Goal: Information Seeking & Learning: Check status

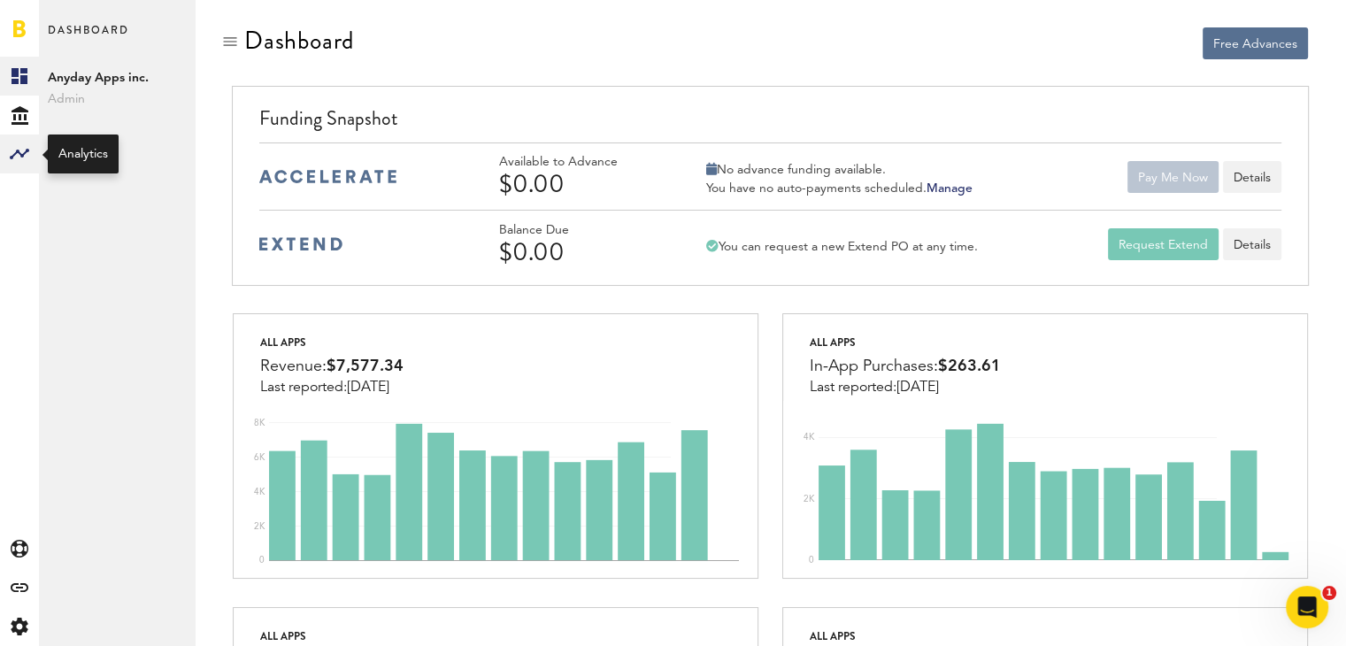
click at [27, 155] on rect at bounding box center [19, 153] width 21 height 21
click at [91, 160] on link "Acquisition" at bounding box center [117, 154] width 156 height 39
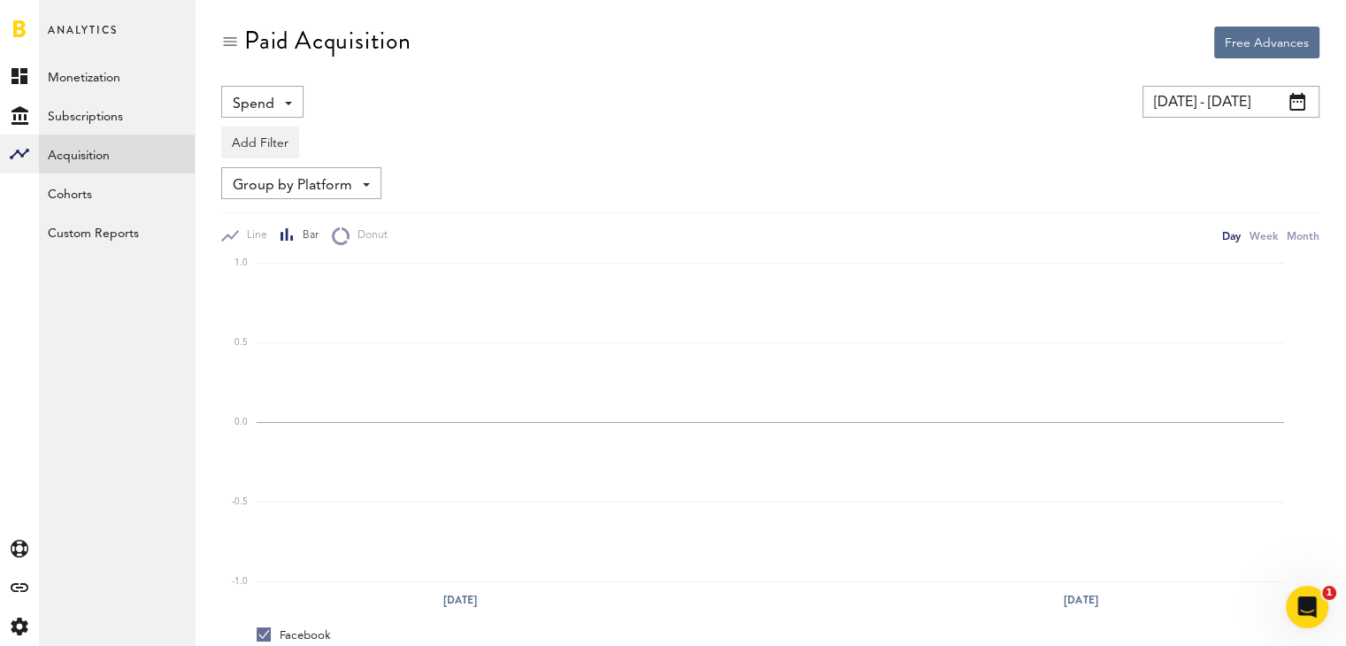
click at [296, 181] on span "Group by Platform" at bounding box center [292, 186] width 119 height 30
click at [265, 142] on button "Add Filter" at bounding box center [260, 143] width 78 height 32
click at [288, 181] on li "Platforms" at bounding box center [287, 189] width 112 height 32
click at [302, 147] on div "Platforms" at bounding box center [286, 145] width 77 height 30
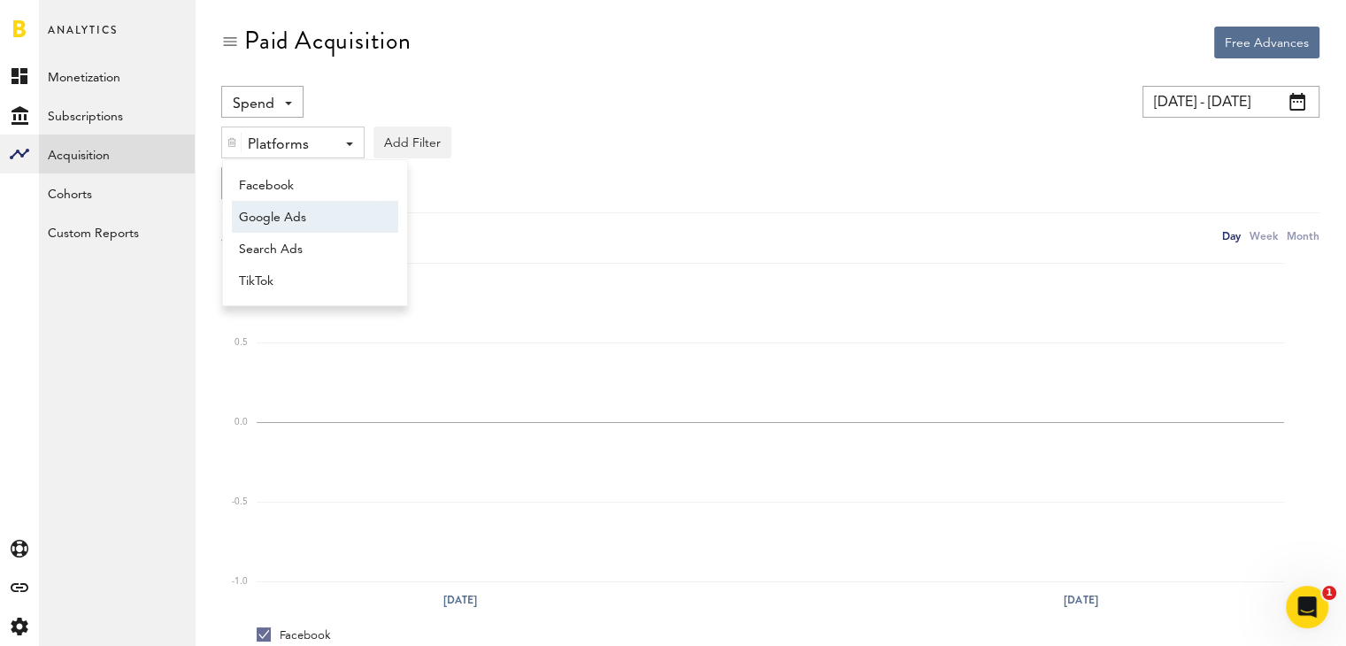
click at [280, 212] on span "Google Ads" at bounding box center [306, 218] width 135 height 30
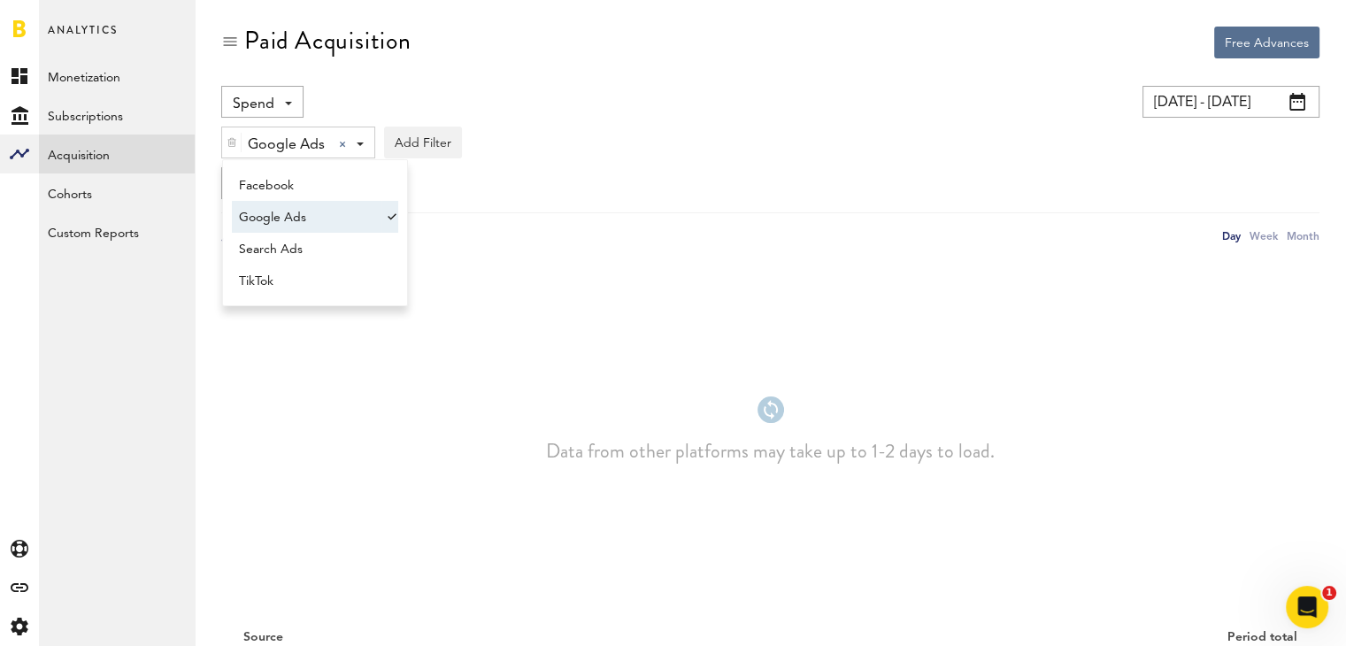
click at [1214, 101] on input "[DATE] - [DATE]" at bounding box center [1230, 102] width 177 height 32
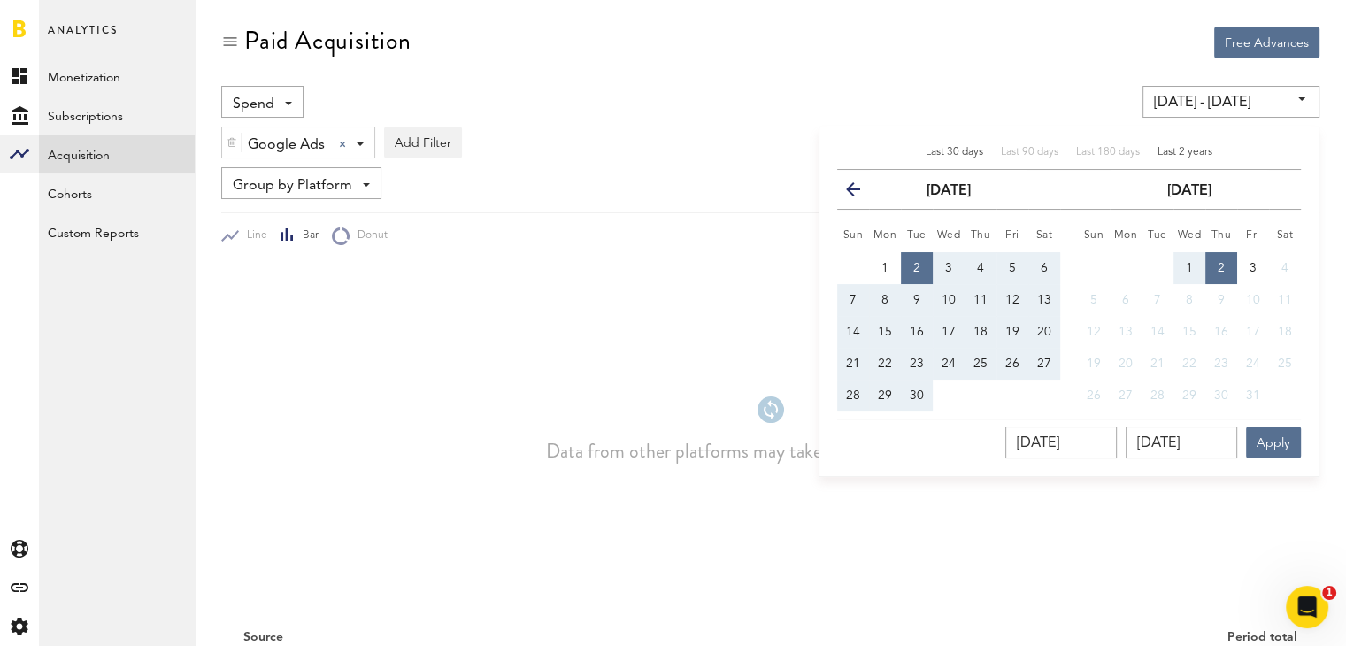
click at [1185, 151] on span "Last 2 years" at bounding box center [1185, 152] width 55 height 11
type input "[DATE] - [DATE]"
type input "[DATE]"
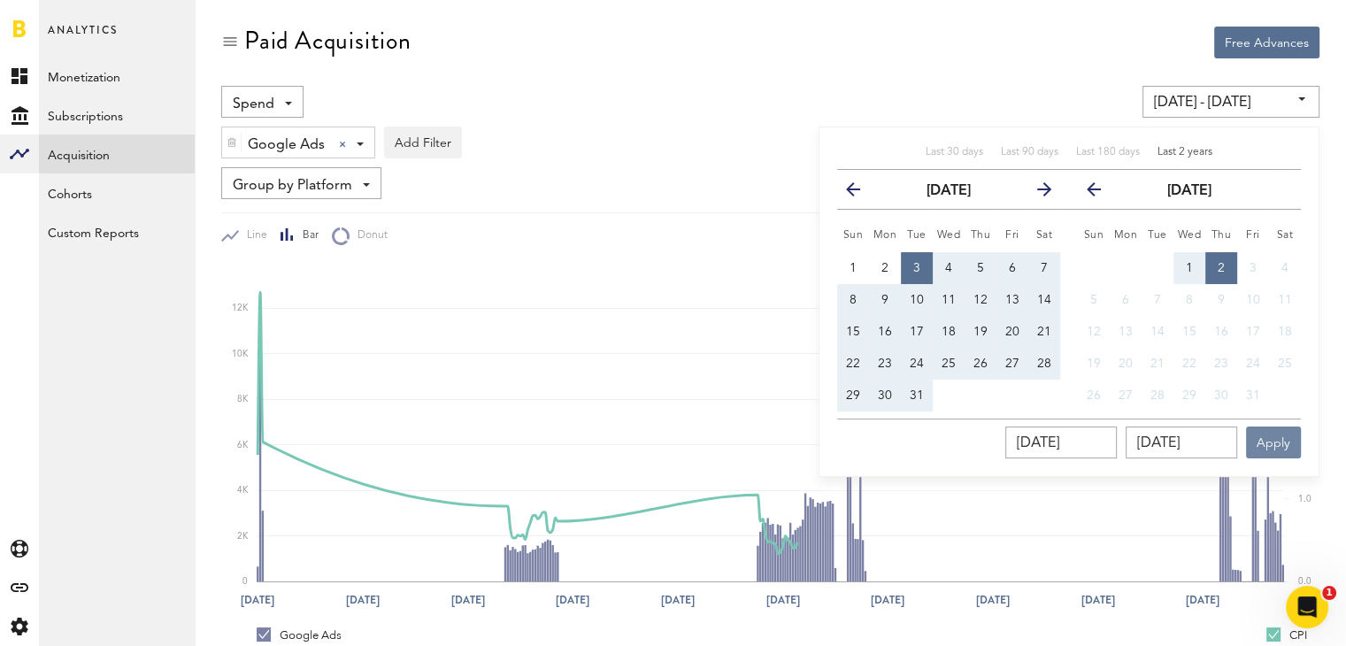
click at [1271, 439] on button "Apply" at bounding box center [1273, 443] width 55 height 32
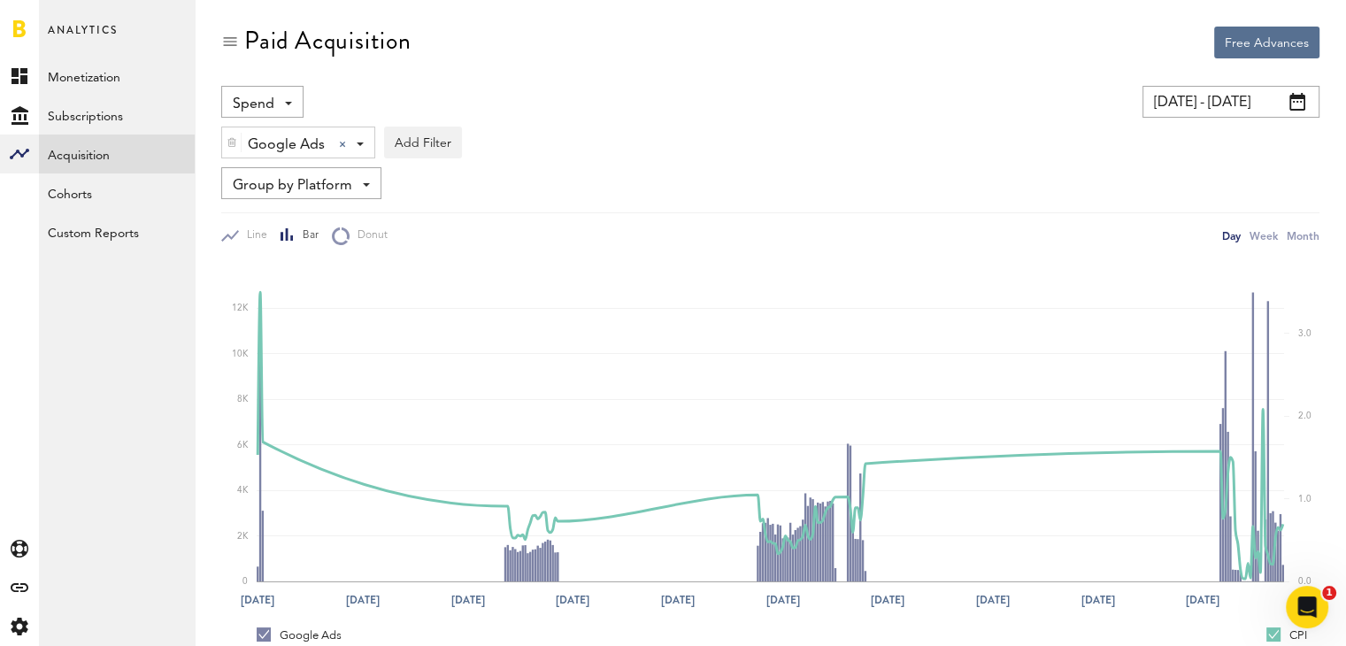
click at [253, 104] on span "Spend" at bounding box center [254, 104] width 42 height 30
click at [278, 199] on span "Clicks" at bounding box center [272, 207] width 66 height 30
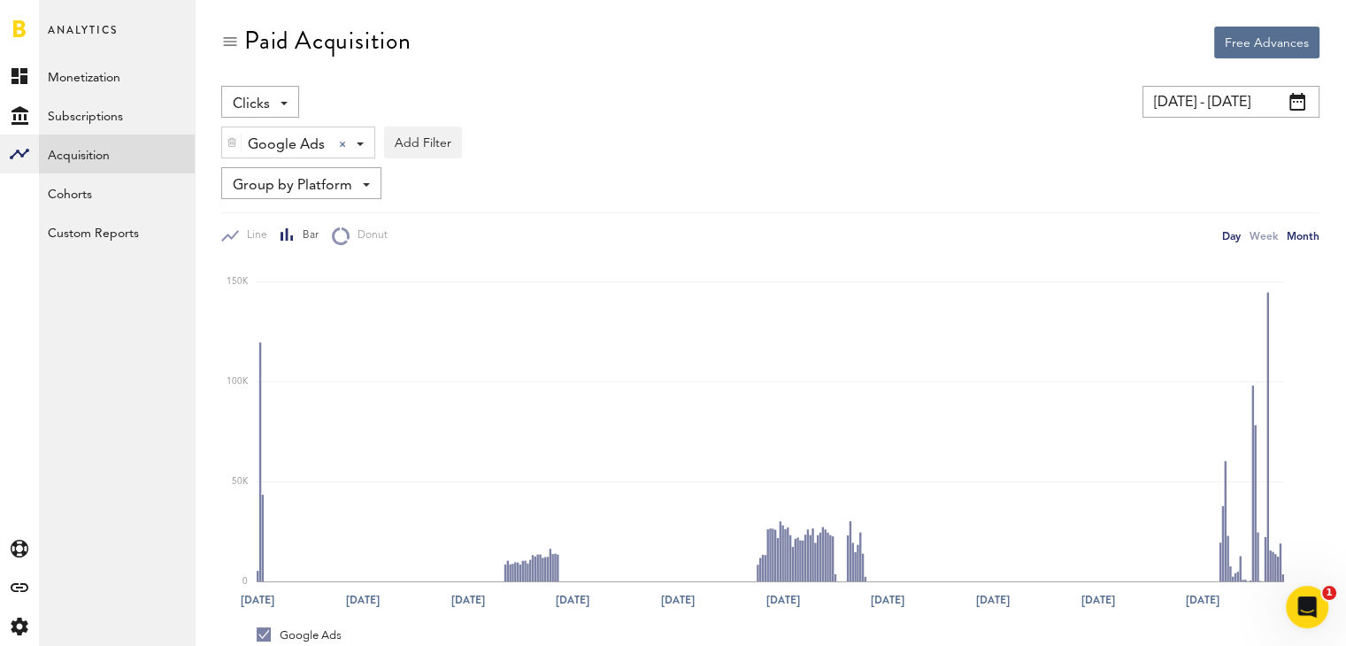
click at [1300, 232] on div "Month" at bounding box center [1303, 236] width 33 height 19
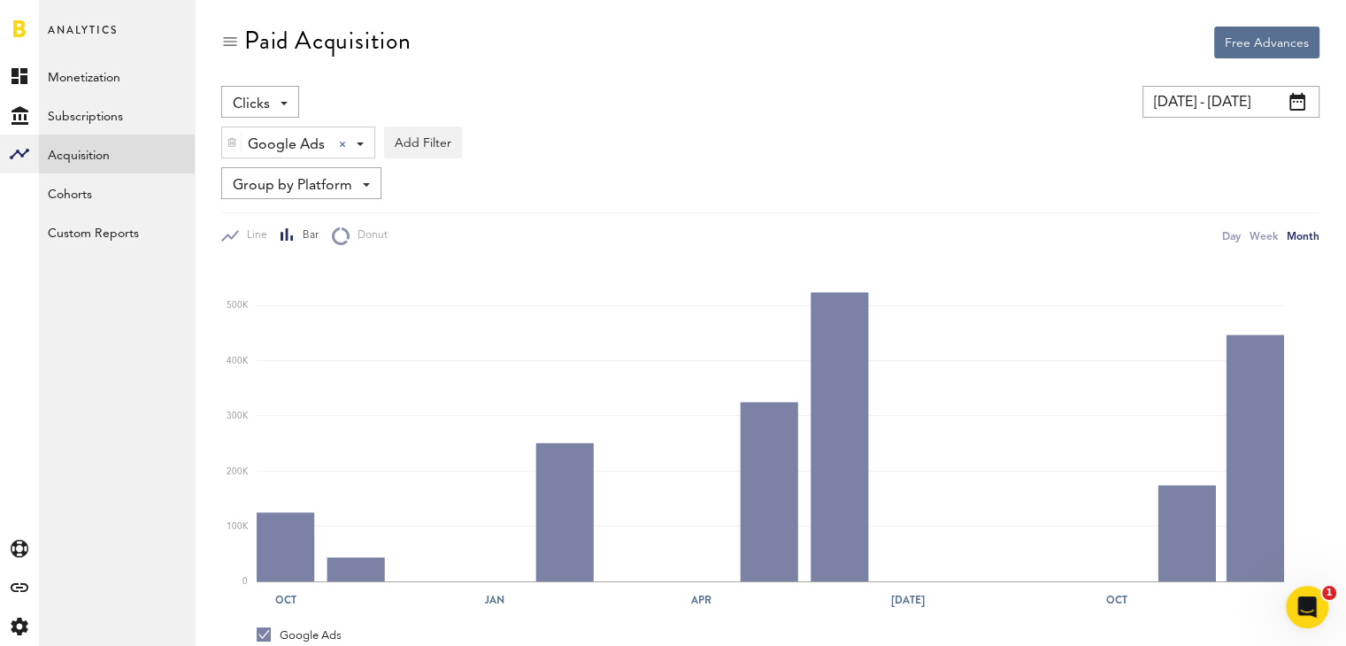
click at [264, 94] on span "Clicks" at bounding box center [251, 104] width 37 height 30
click at [273, 140] on span "Spend" at bounding box center [272, 143] width 66 height 30
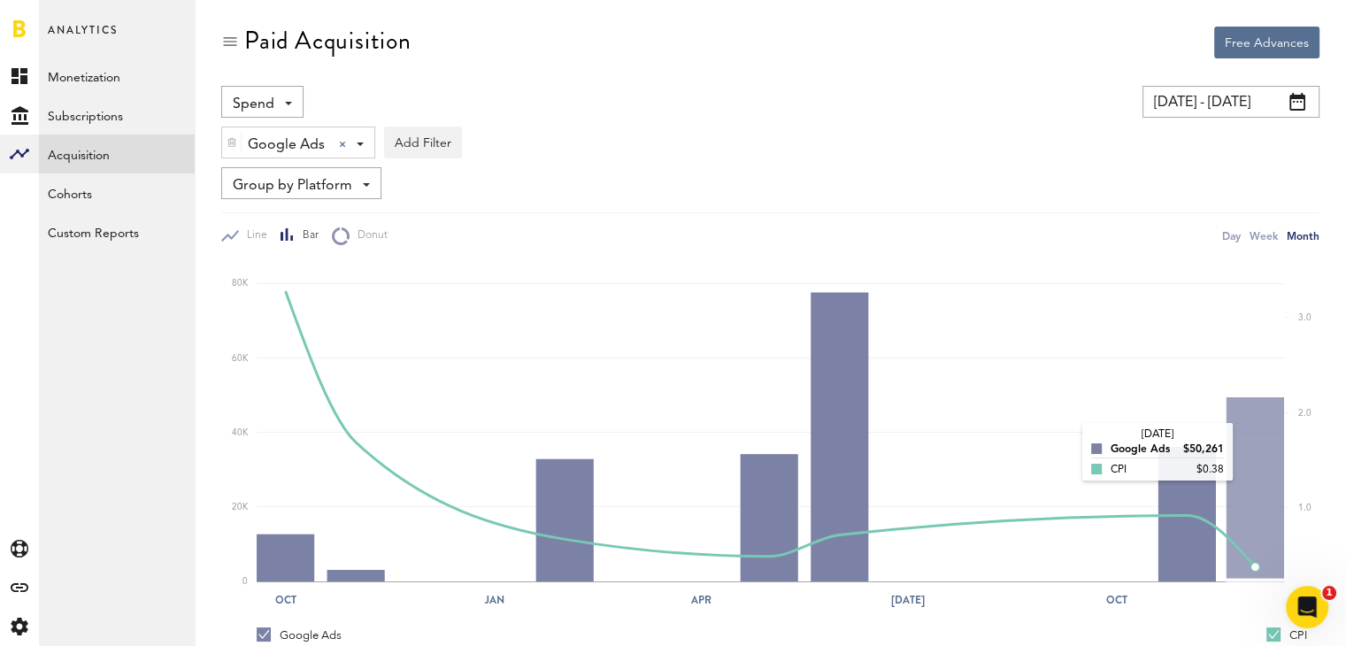
scroll to position [208, 0]
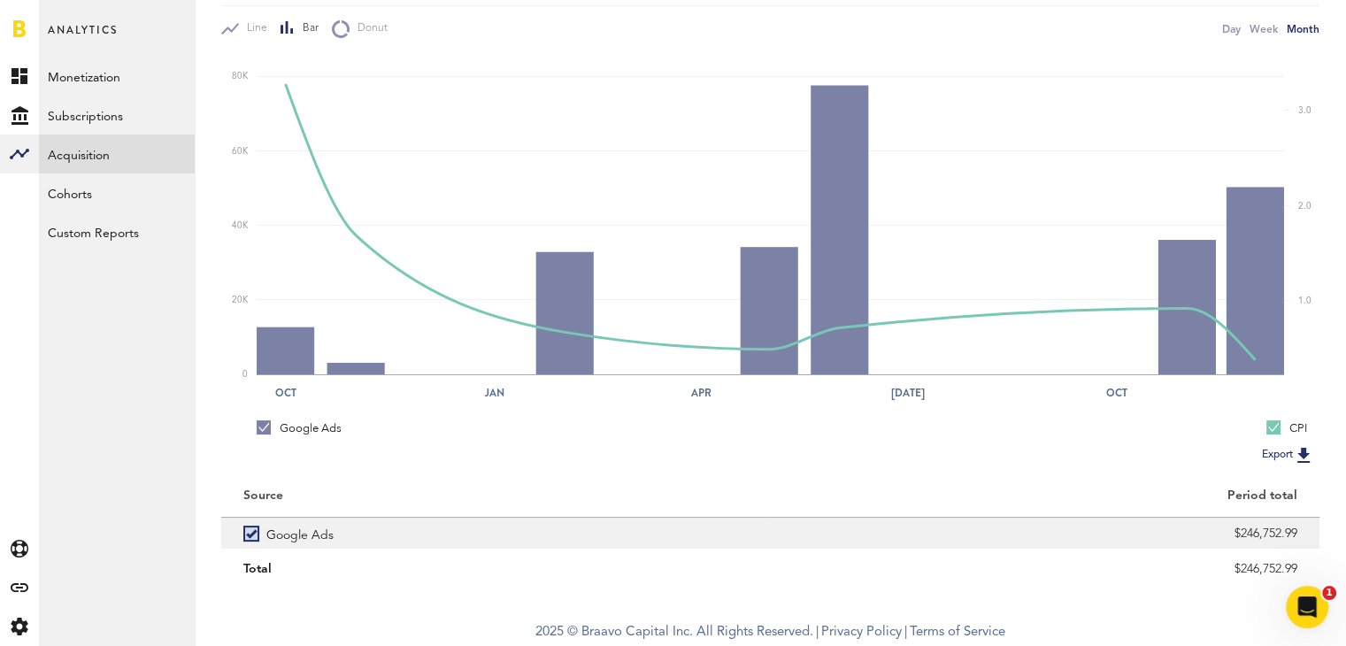
drag, startPoint x: 1307, startPoint y: 531, endPoint x: 1232, endPoint y: 533, distance: 75.2
click at [1232, 533] on div "$246,752.99" at bounding box center [1046, 533] width 550 height 31
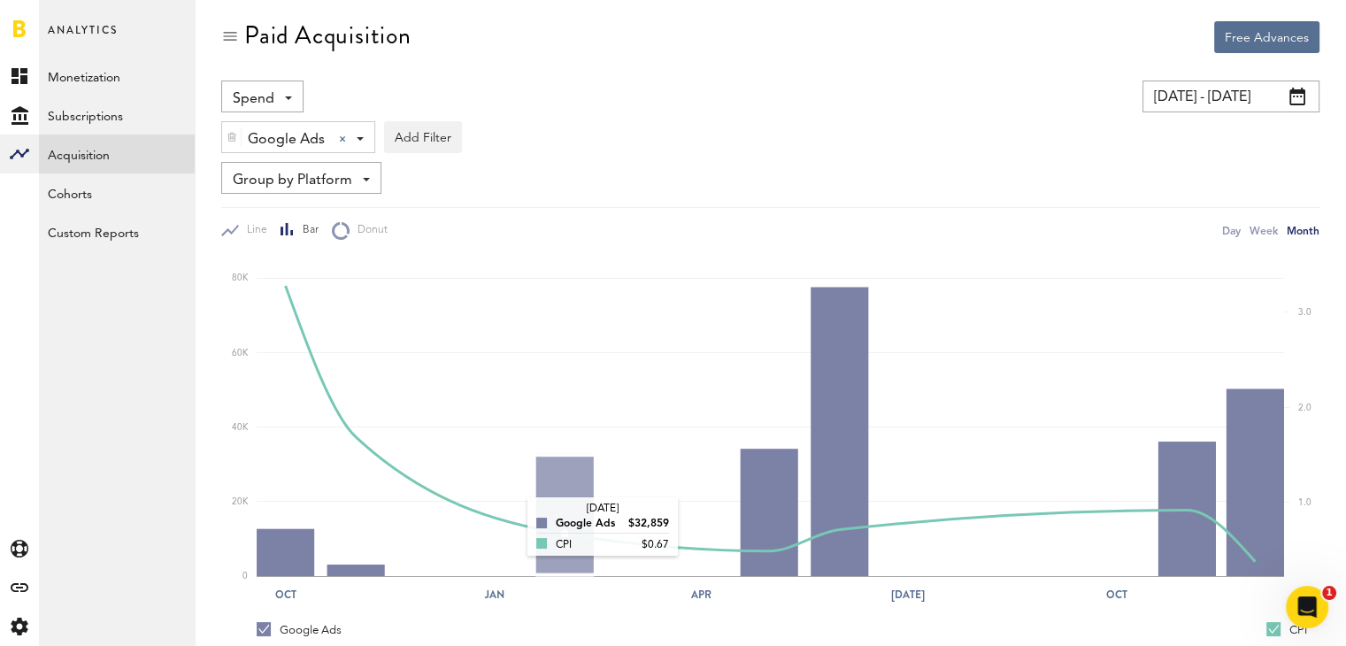
scroll to position [4, 0]
